Goal: Information Seeking & Learning: Learn about a topic

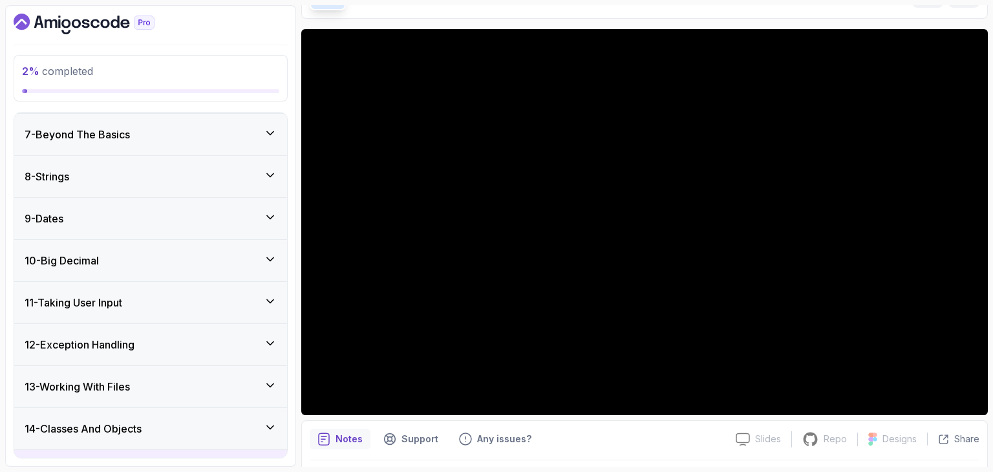
scroll to position [247, 0]
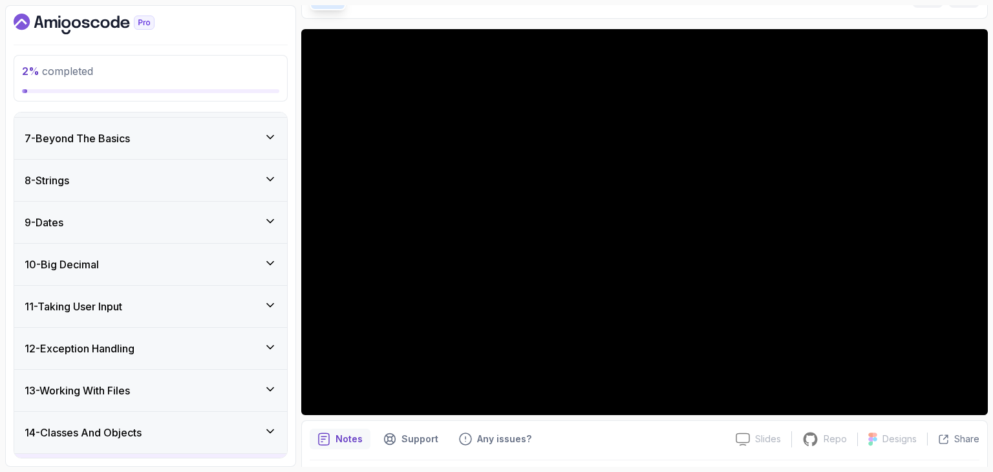
click at [52, 269] on h3 "10 - Big Decimal" at bounding box center [62, 265] width 74 height 16
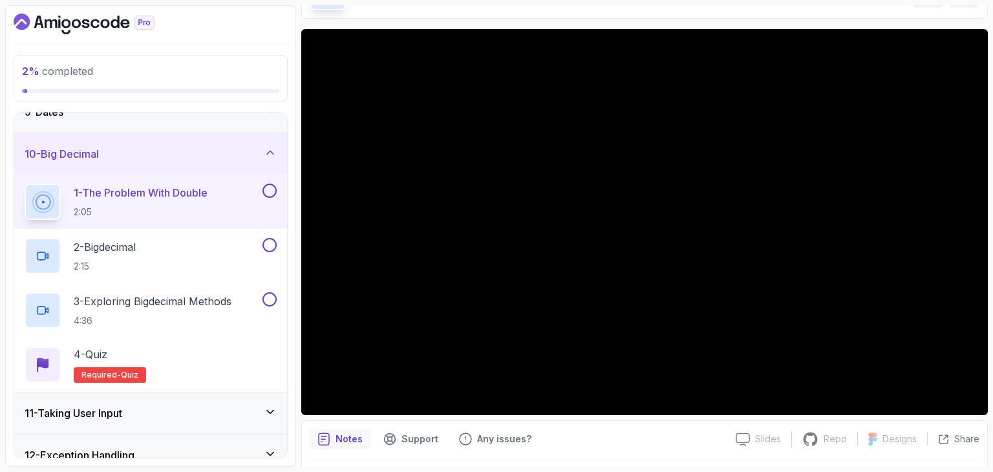
scroll to position [359, 0]
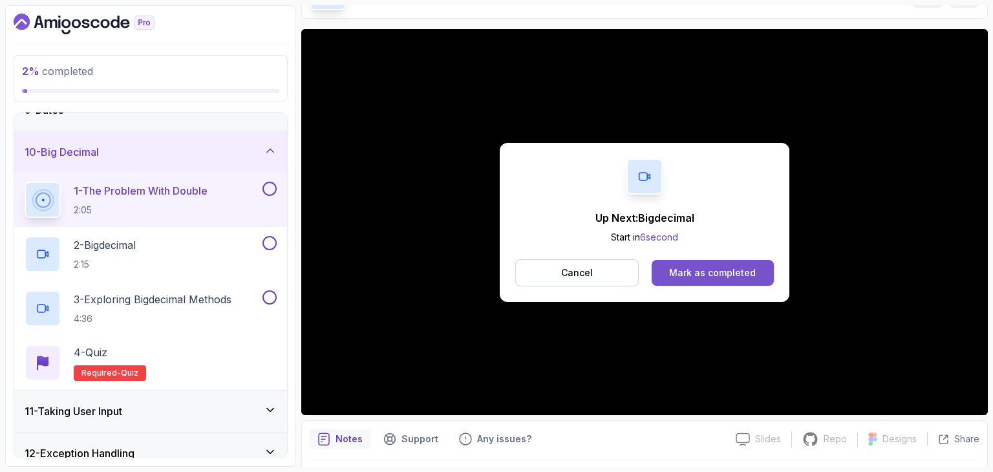
click at [711, 272] on div "Mark as completed" at bounding box center [712, 272] width 87 height 13
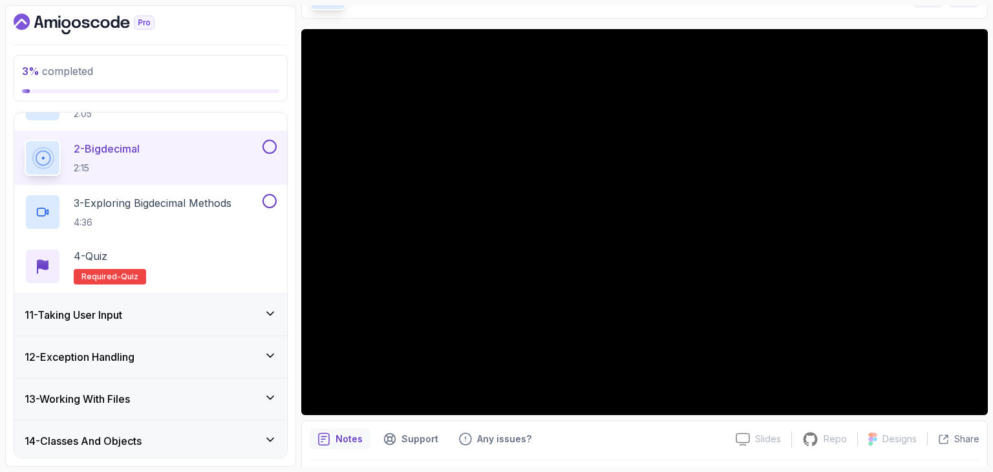
scroll to position [456, 0]
click at [107, 326] on div "11 - Taking User Input" at bounding box center [150, 313] width 273 height 41
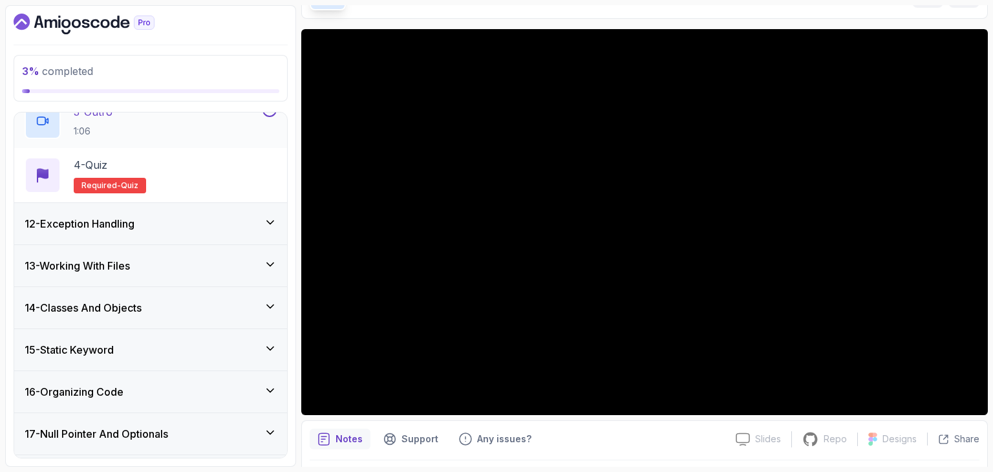
scroll to position [589, 0]
click at [92, 231] on div "12 - Exception Handling" at bounding box center [150, 222] width 273 height 41
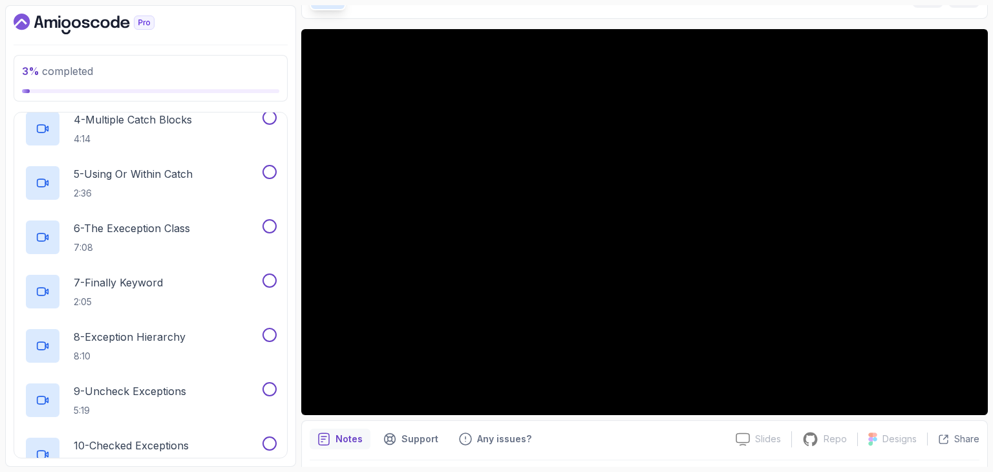
scroll to position [680, 0]
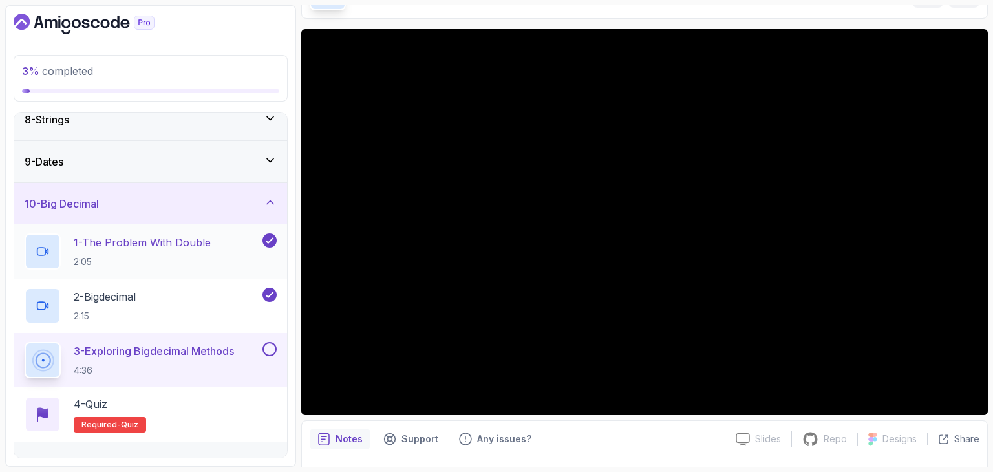
scroll to position [292, 0]
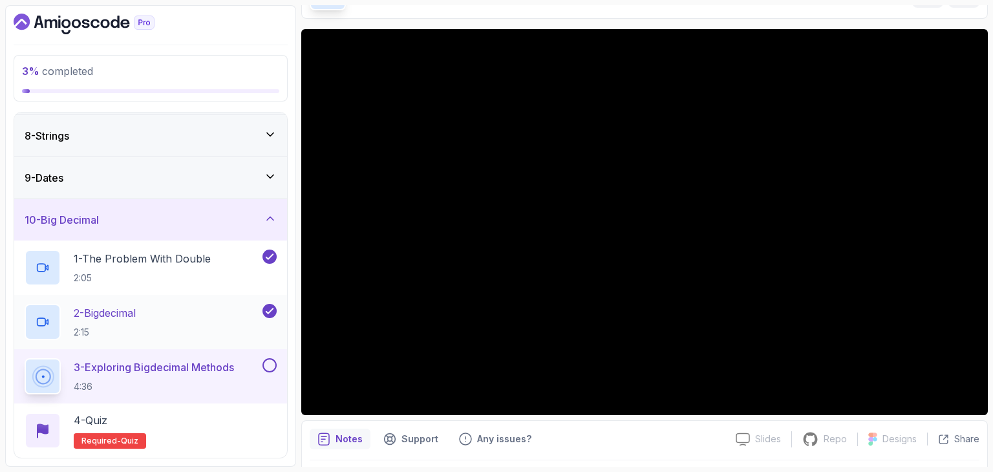
click at [141, 304] on div "2 - Bigdecimal 2:15" at bounding box center [142, 322] width 235 height 36
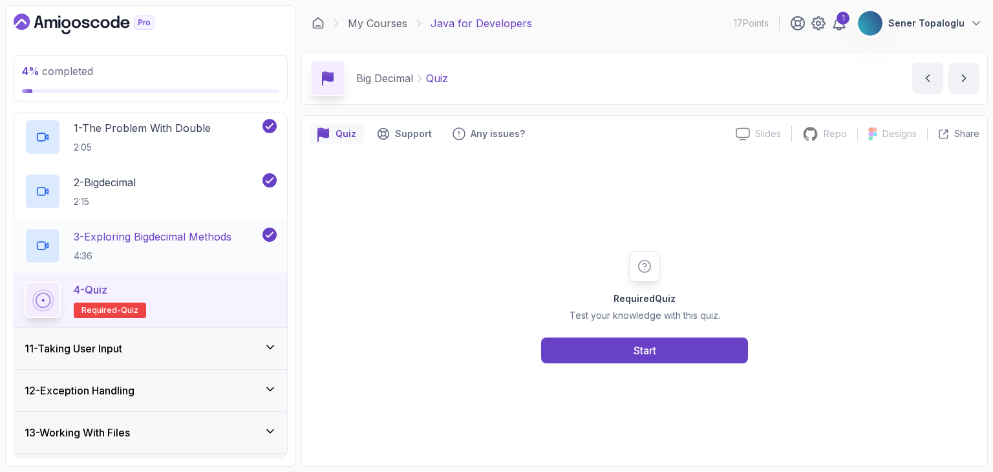
scroll to position [423, 0]
click at [46, 384] on h3 "12 - Exception Handling" at bounding box center [80, 390] width 110 height 16
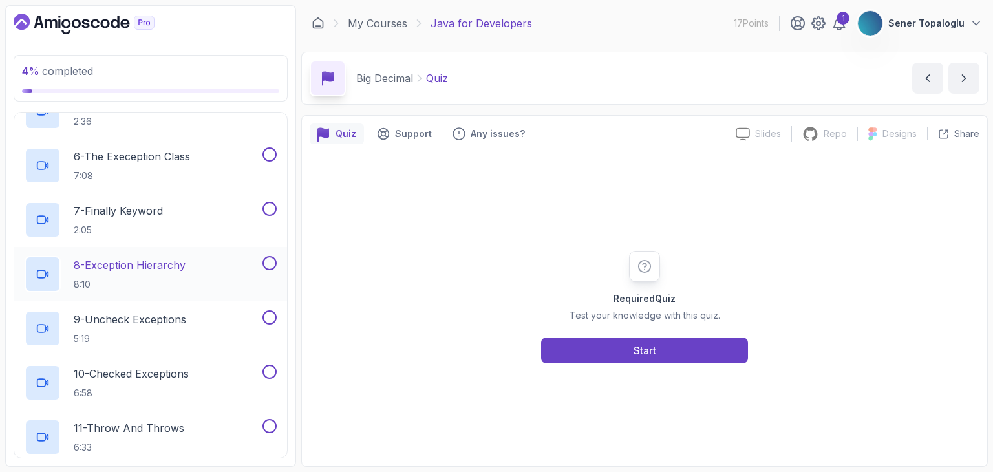
scroll to position [760, 0]
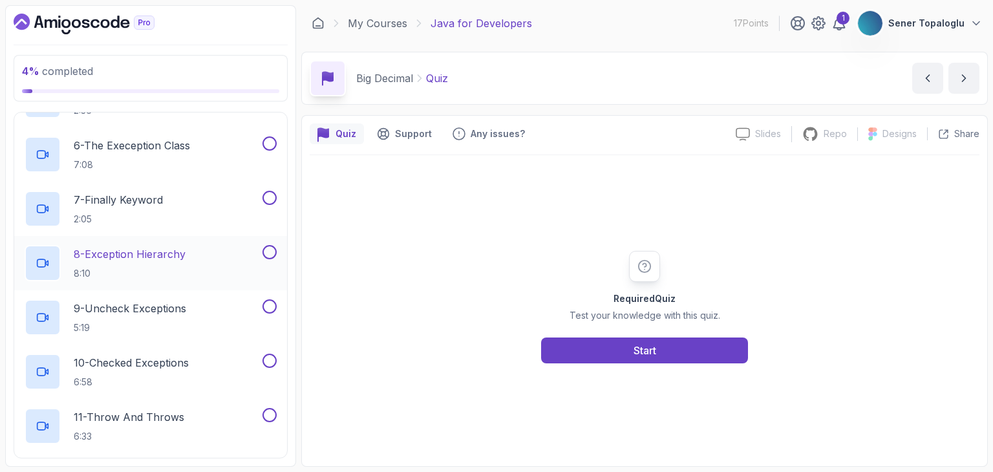
click at [127, 267] on p "8:10" at bounding box center [130, 273] width 112 height 13
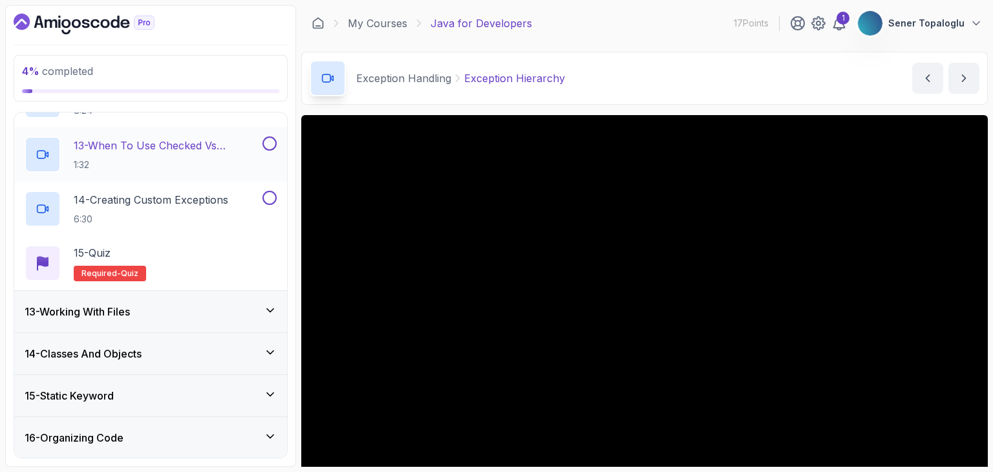
scroll to position [1143, 0]
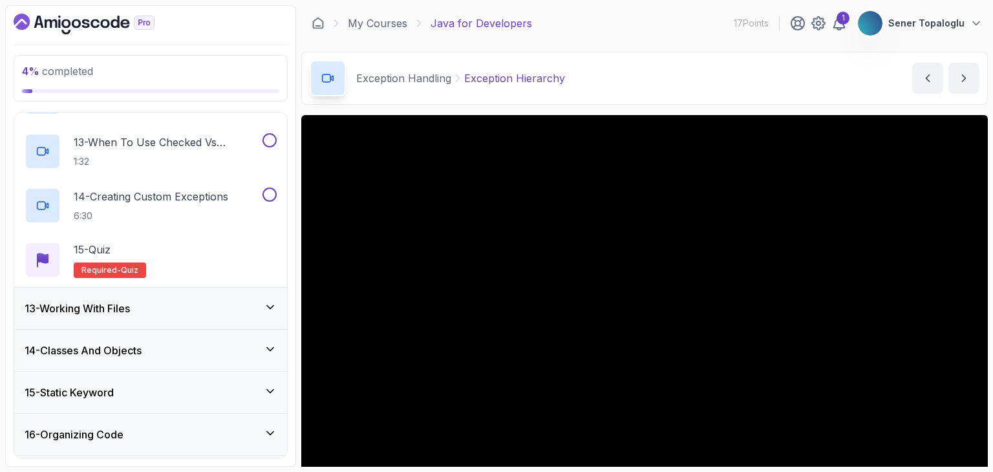
click at [83, 391] on h3 "15 - Static Keyword" at bounding box center [69, 393] width 89 height 16
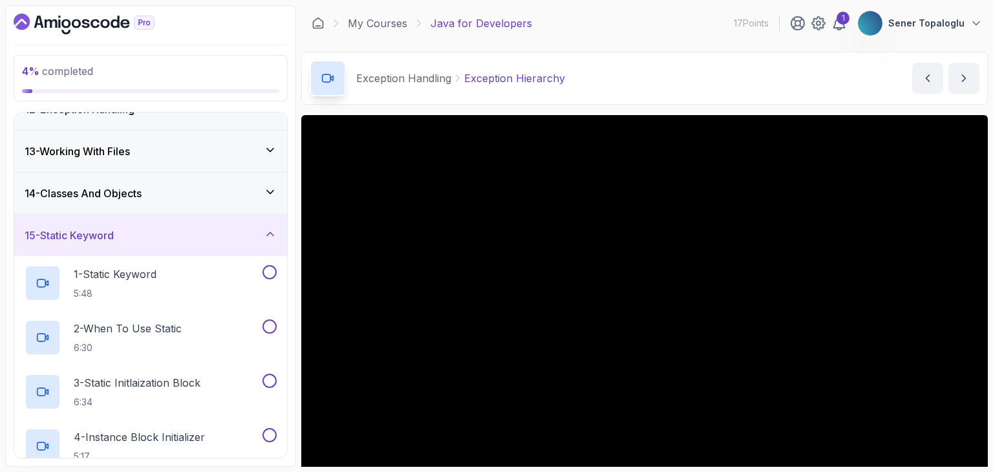
scroll to position [49, 0]
